Goal: Information Seeking & Learning: Learn about a topic

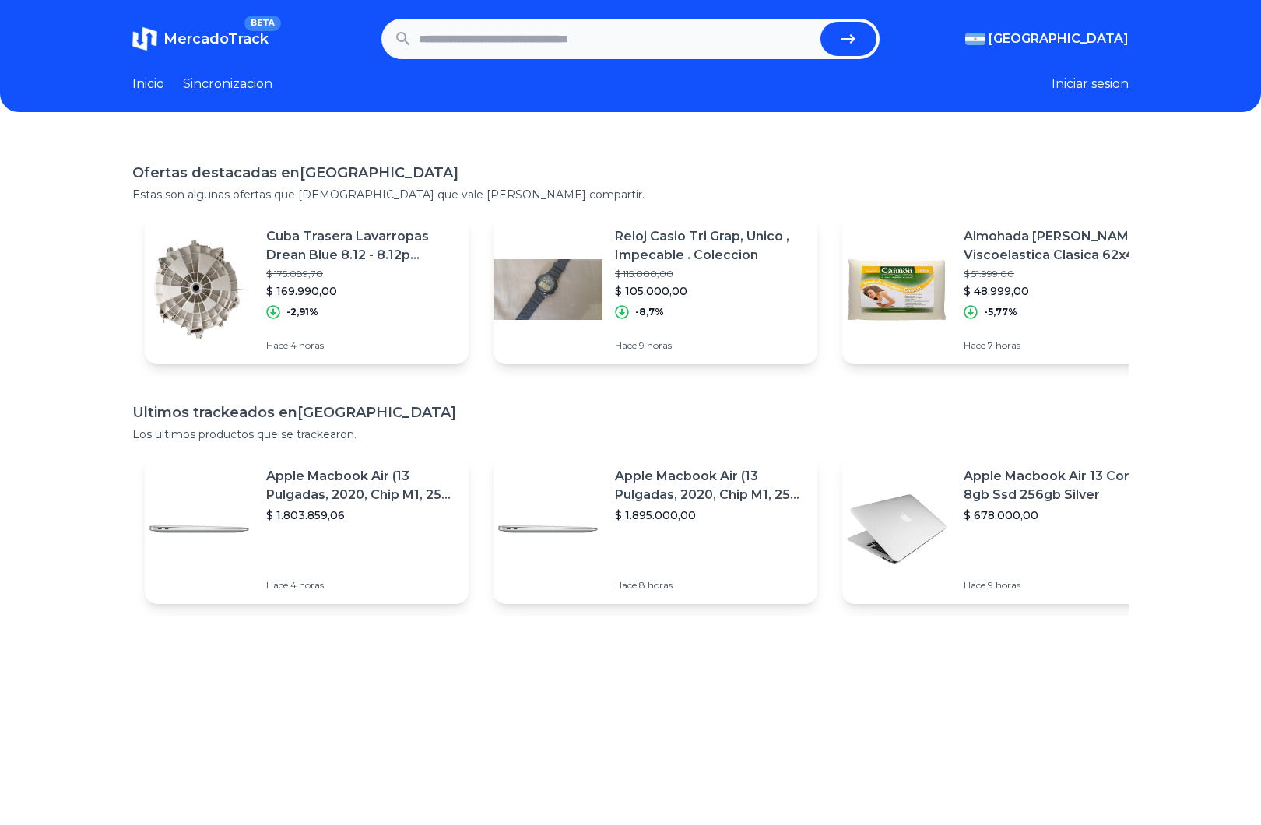
click at [510, 40] on input "text" at bounding box center [616, 39] width 395 height 34
type input "*******"
click at [848, 39] on button "submit" at bounding box center [848, 39] width 56 height 34
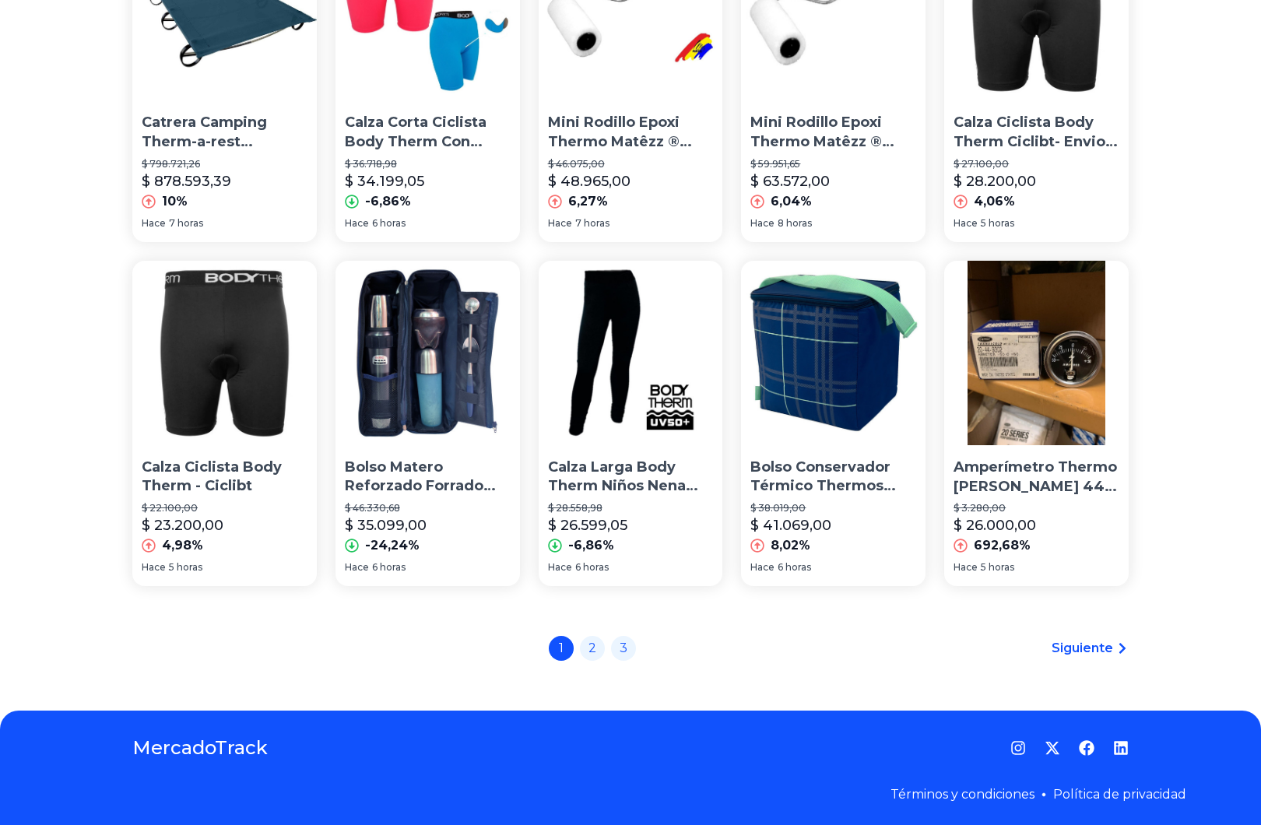
scroll to position [933, 0]
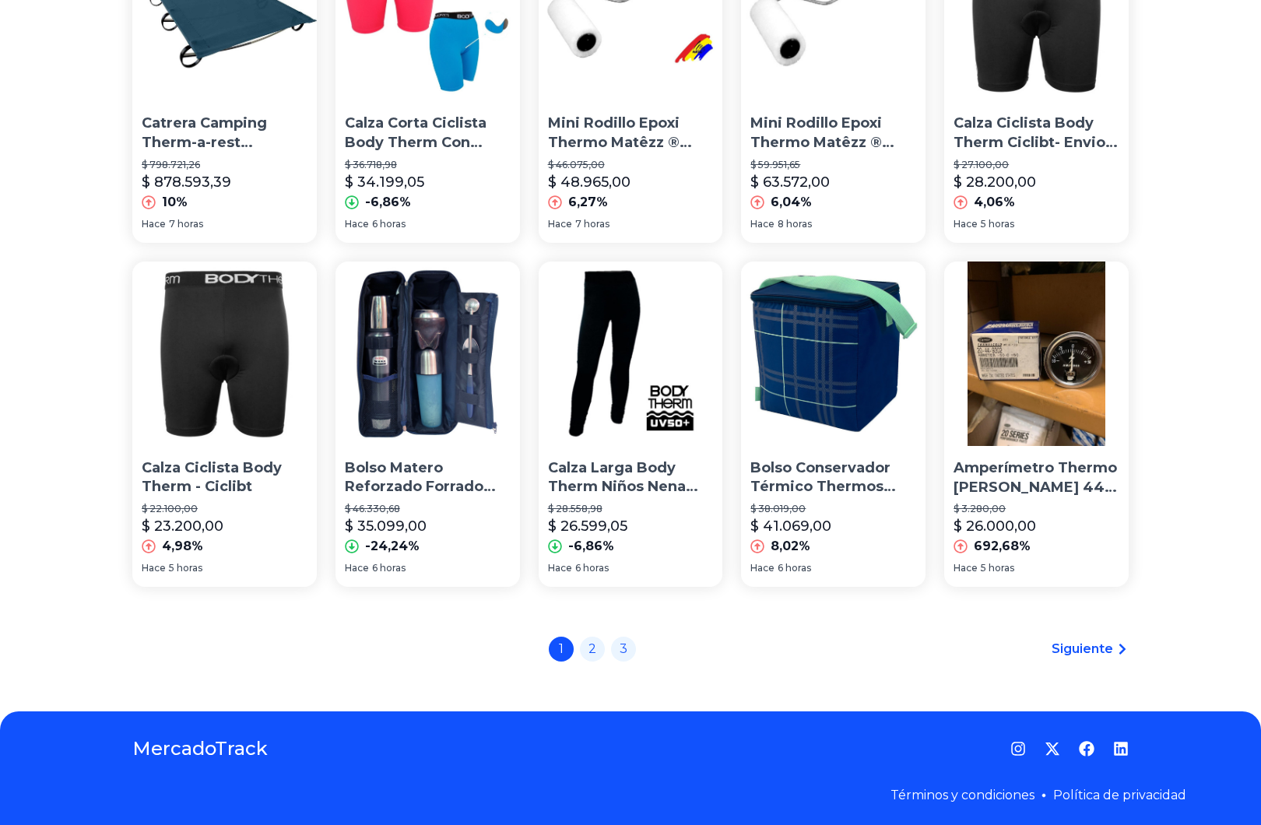
click at [1093, 646] on span "Siguiente" at bounding box center [1082, 649] width 61 height 19
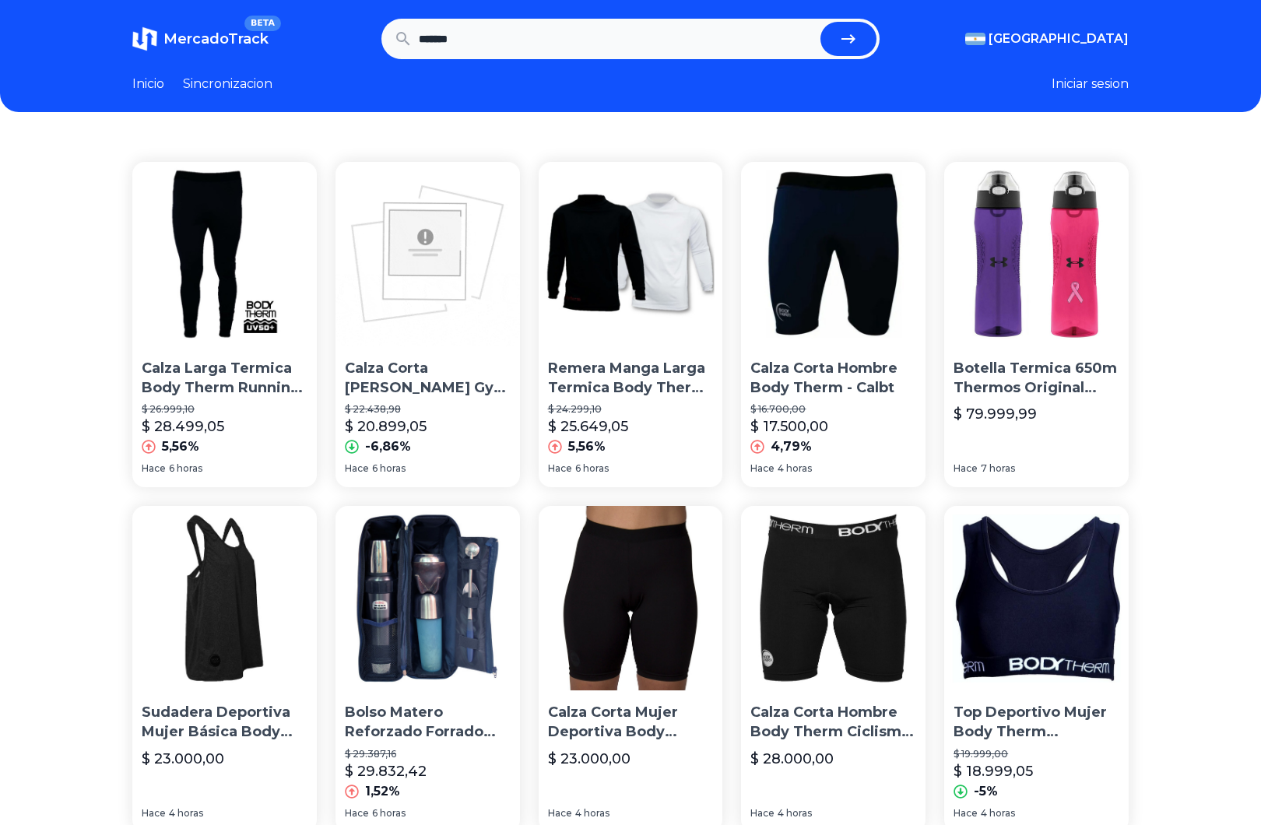
click at [193, 42] on span "MercadoTrack" at bounding box center [215, 38] width 105 height 17
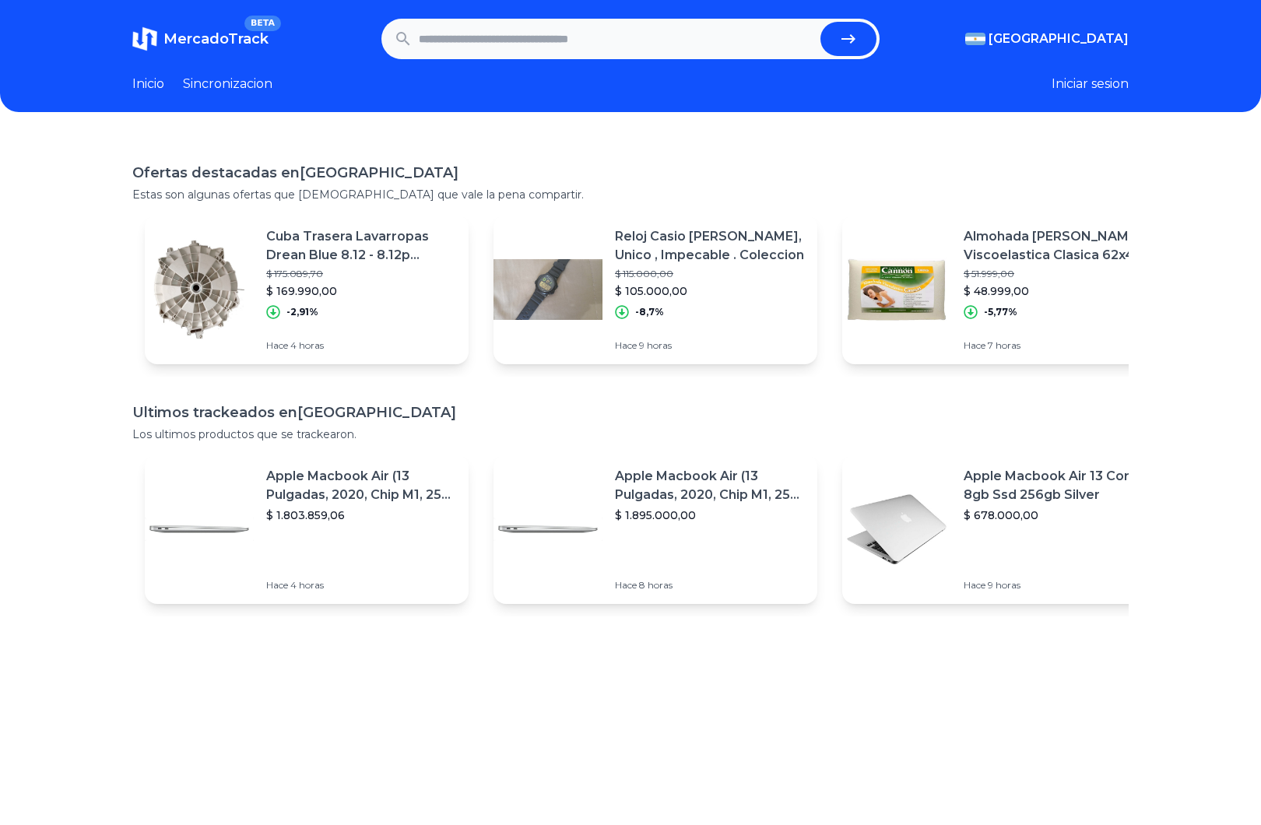
click at [153, 84] on link "Inicio" at bounding box center [148, 84] width 32 height 19
click at [216, 86] on link "Sincronizacion" at bounding box center [228, 84] width 90 height 19
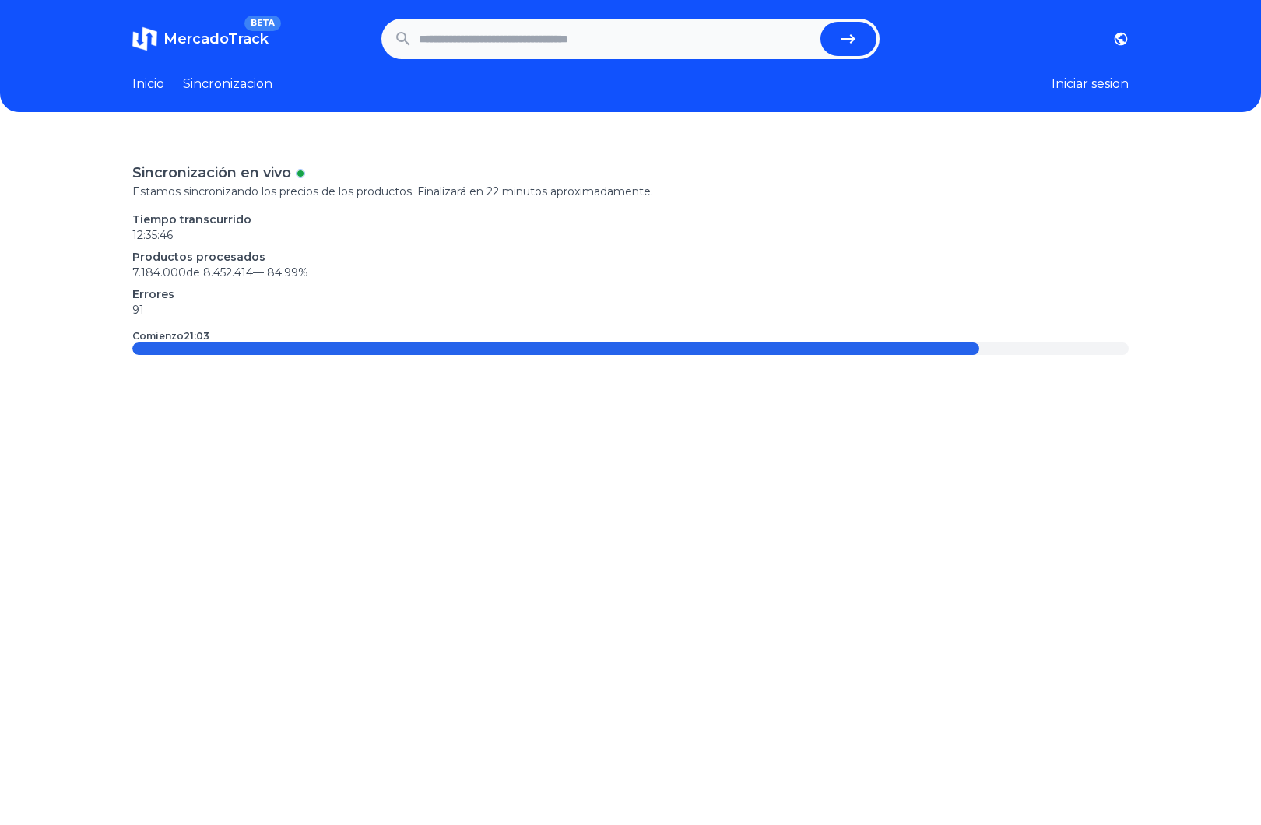
click at [1062, 79] on button "Iniciar sesion" at bounding box center [1090, 84] width 77 height 19
